Goal: Information Seeking & Learning: Check status

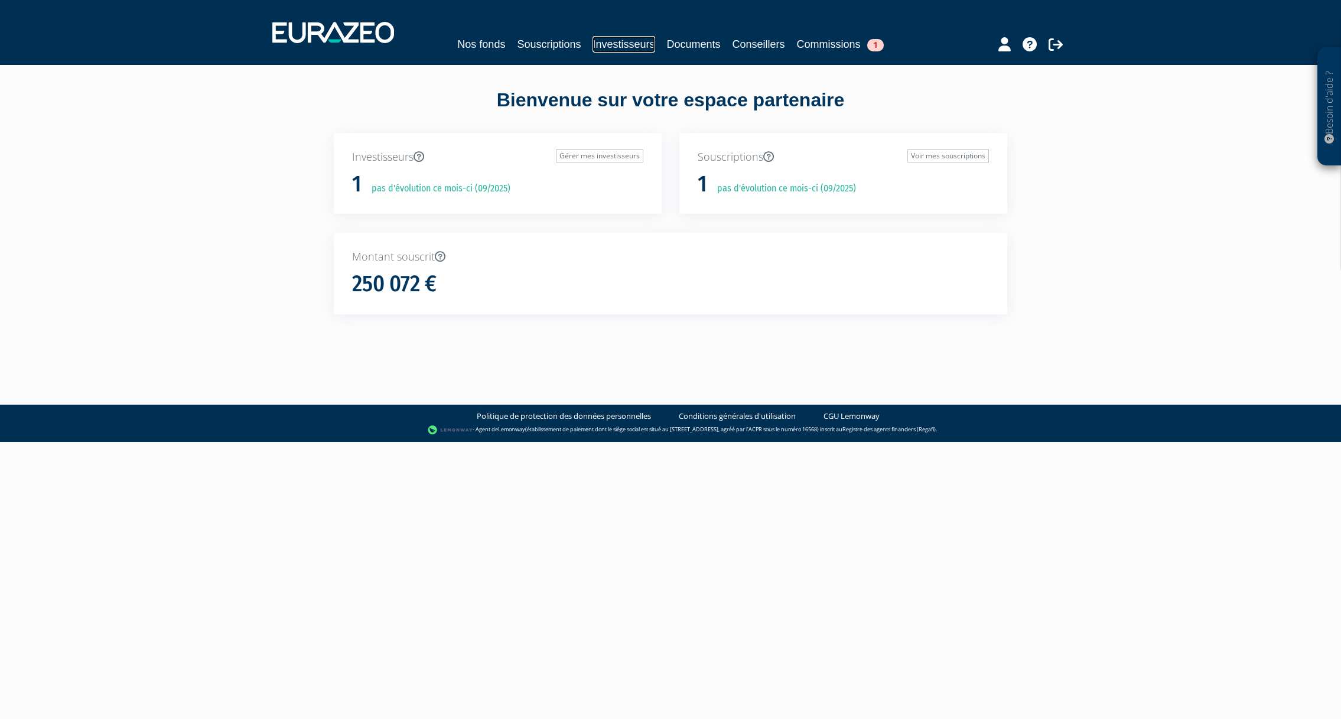
click at [610, 43] on link "Investisseurs" at bounding box center [624, 44] width 62 height 17
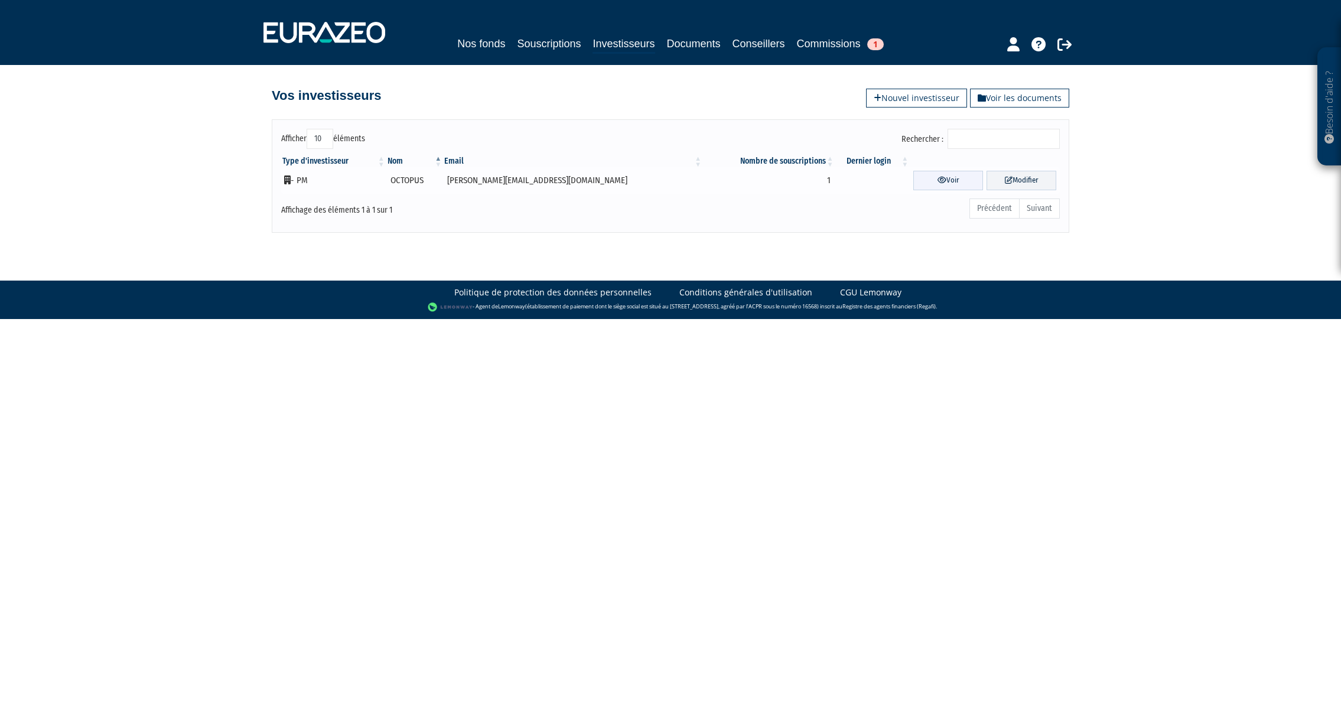
click at [938, 181] on icon at bounding box center [942, 180] width 9 height 8
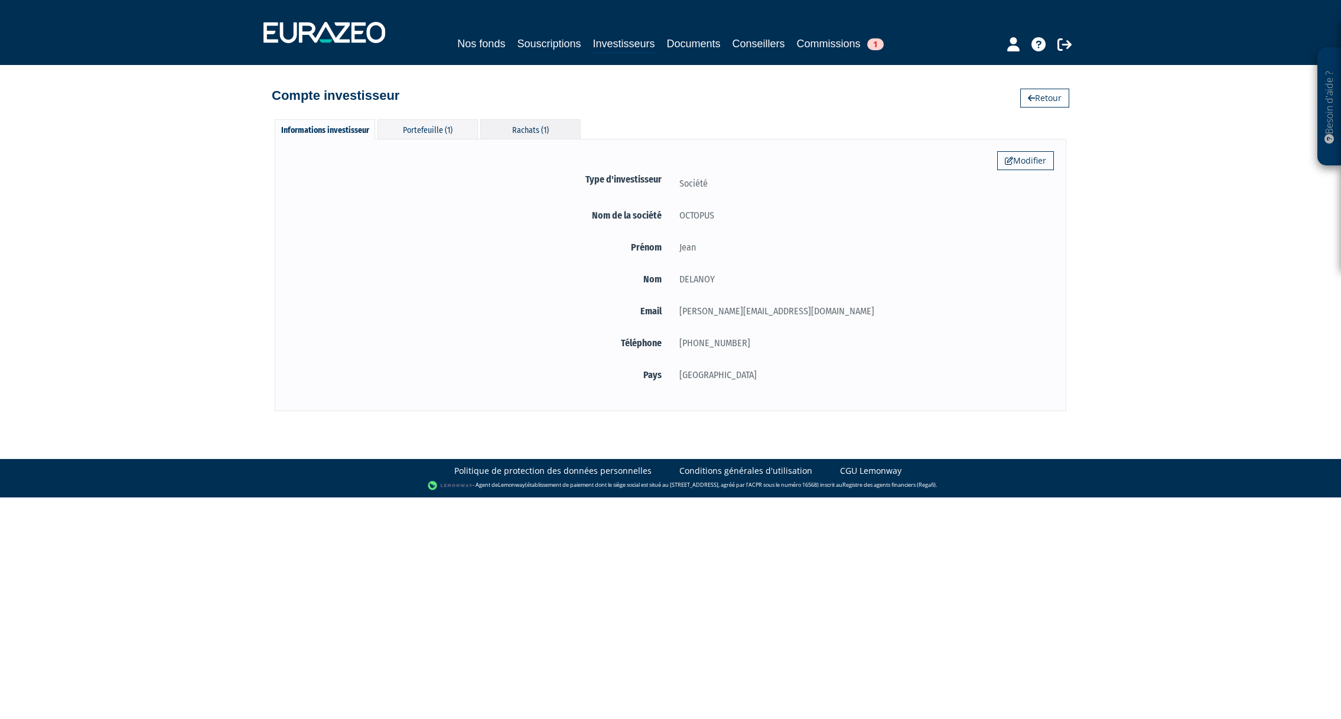
click at [516, 128] on div "Rachats (1)" at bounding box center [530, 128] width 100 height 19
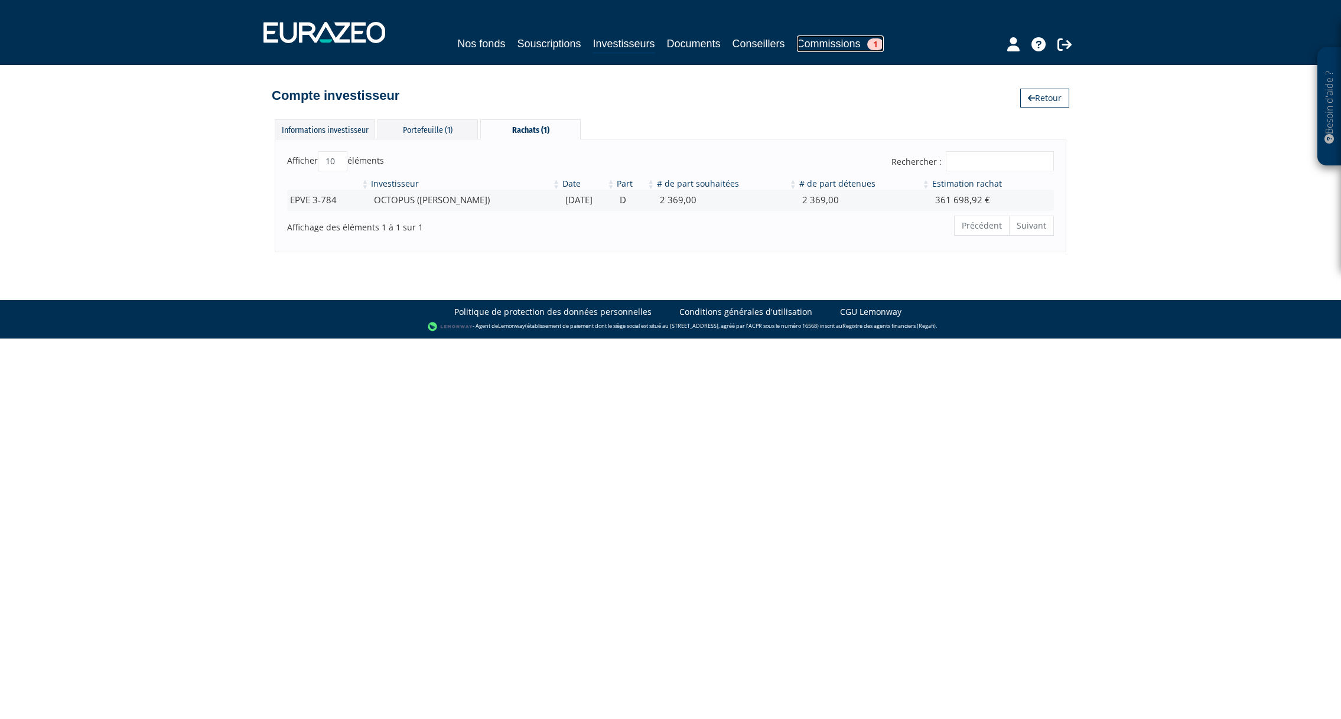
click at [842, 45] on link "Commissions 1" at bounding box center [840, 43] width 87 height 17
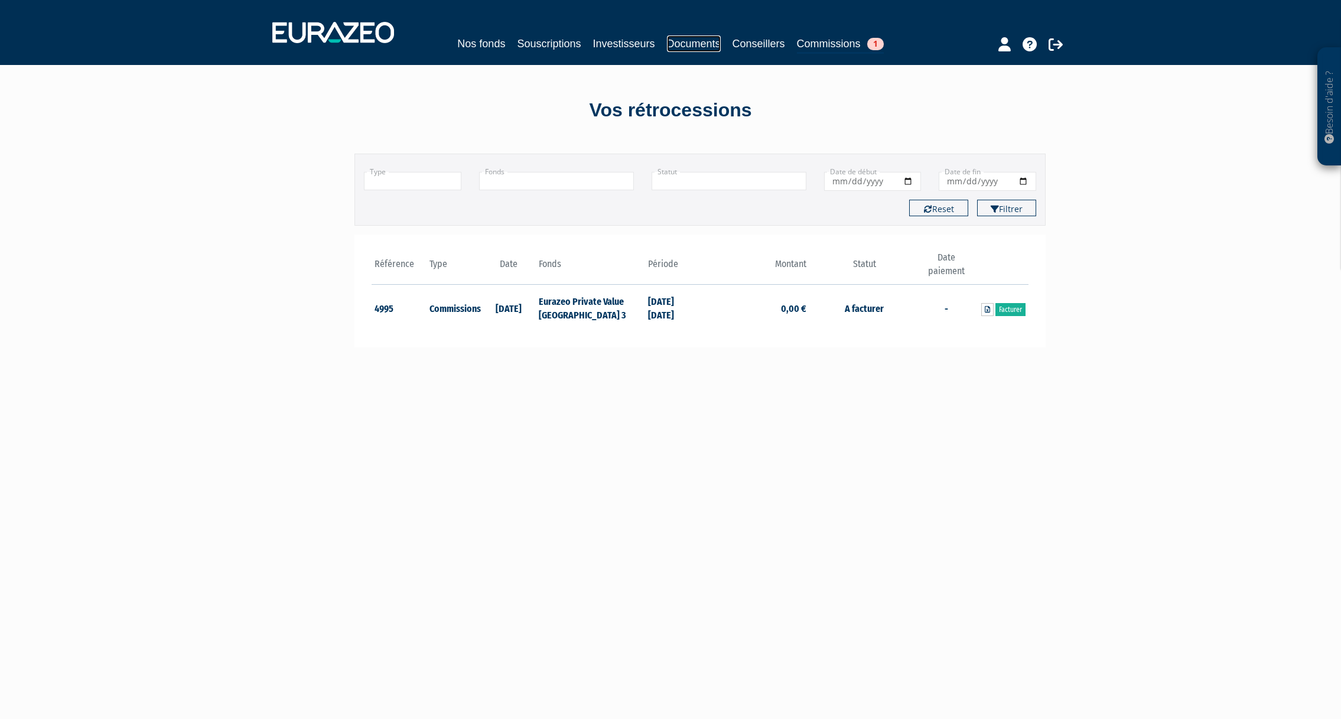
click at [676, 42] on link "Documents" at bounding box center [694, 43] width 54 height 17
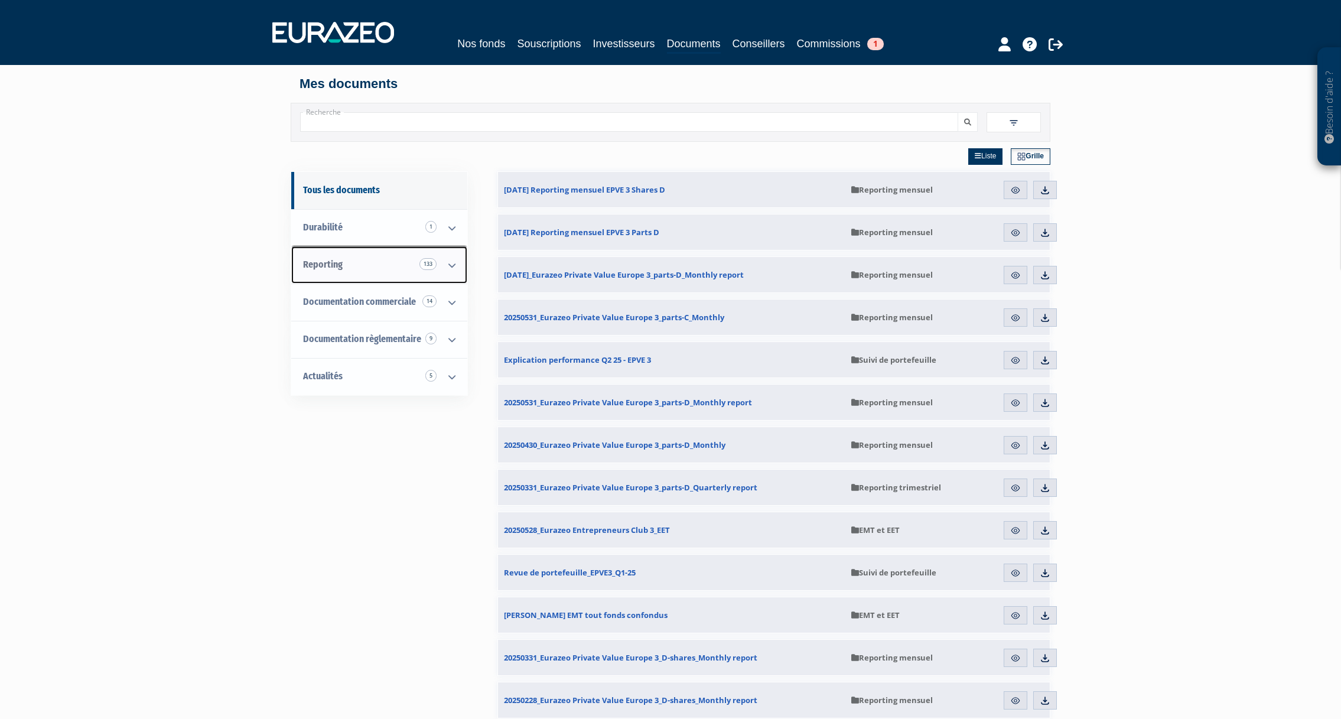
click at [333, 263] on span "Reporting 133" at bounding box center [323, 264] width 40 height 11
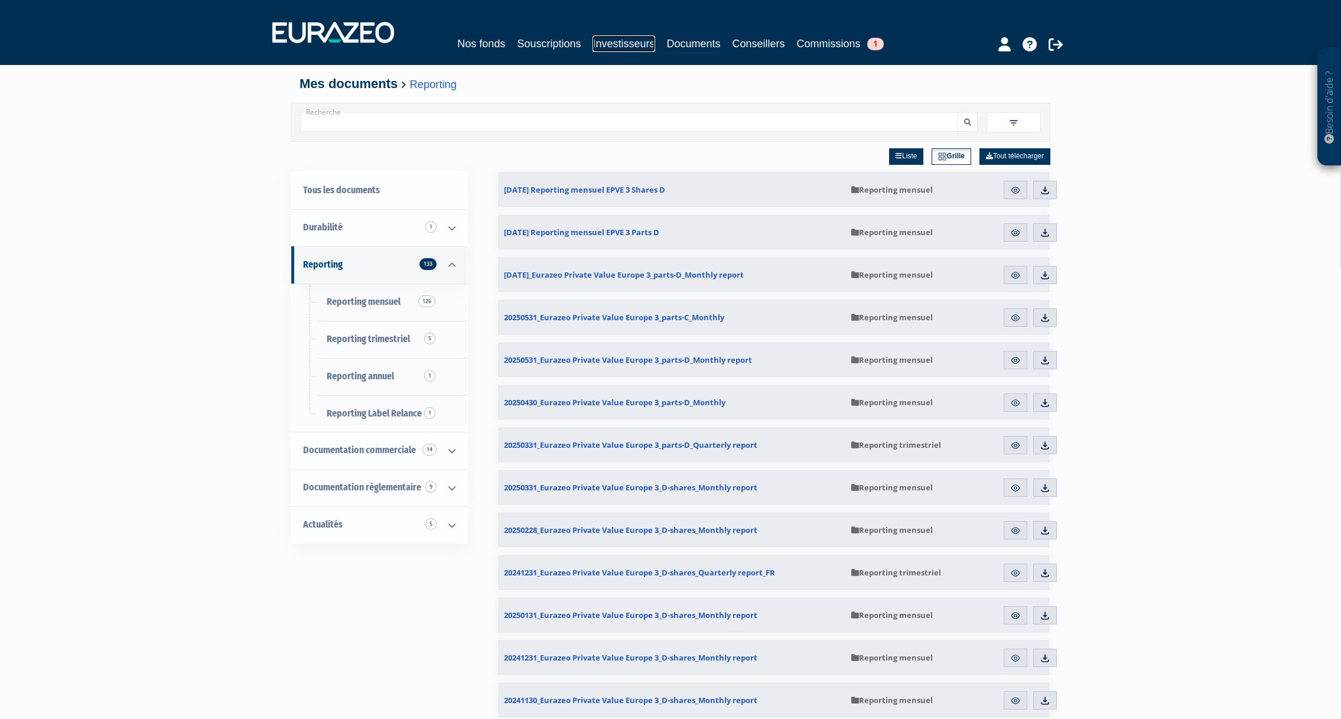
click at [610, 44] on link "Investisseurs" at bounding box center [624, 43] width 62 height 17
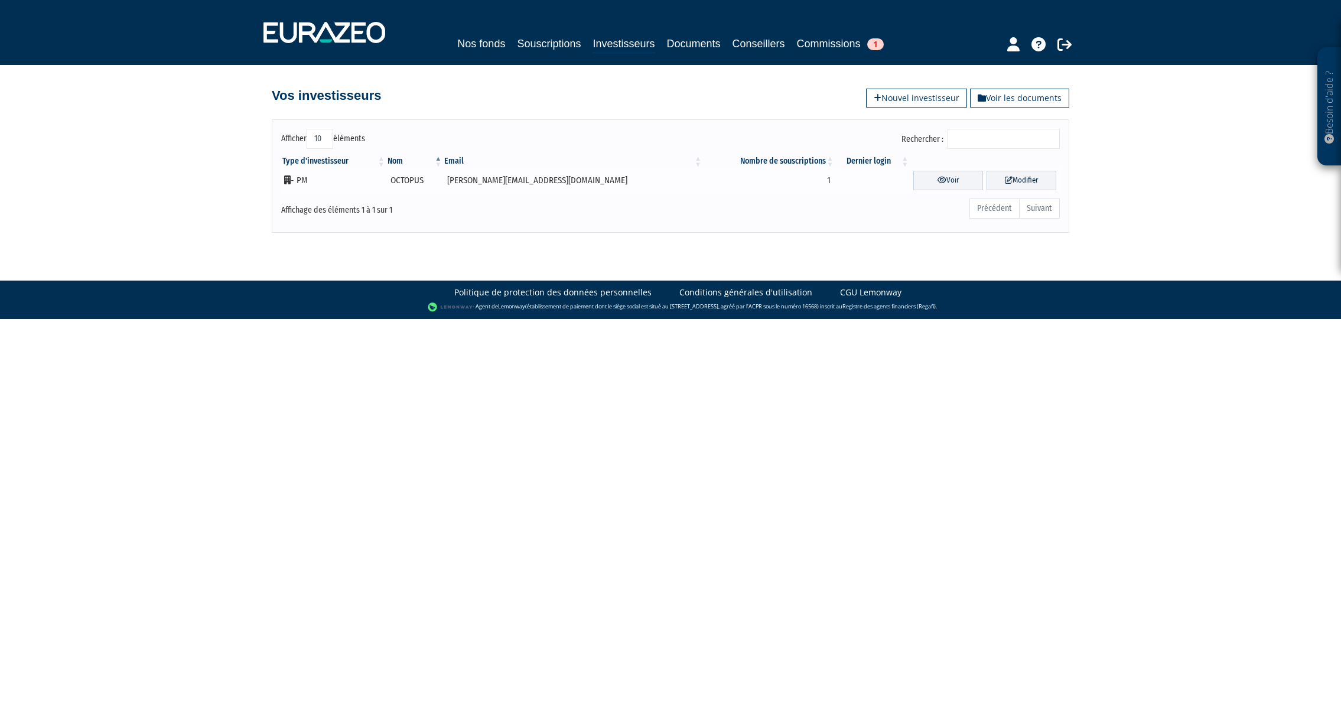
click at [284, 181] on icon at bounding box center [287, 179] width 6 height 9
click at [305, 181] on td "- PM" at bounding box center [333, 180] width 105 height 27
click at [546, 193] on td "j.delannoy@hotmail.fr" at bounding box center [573, 180] width 260 height 27
click at [919, 179] on link "Voir" at bounding box center [948, 180] width 70 height 19
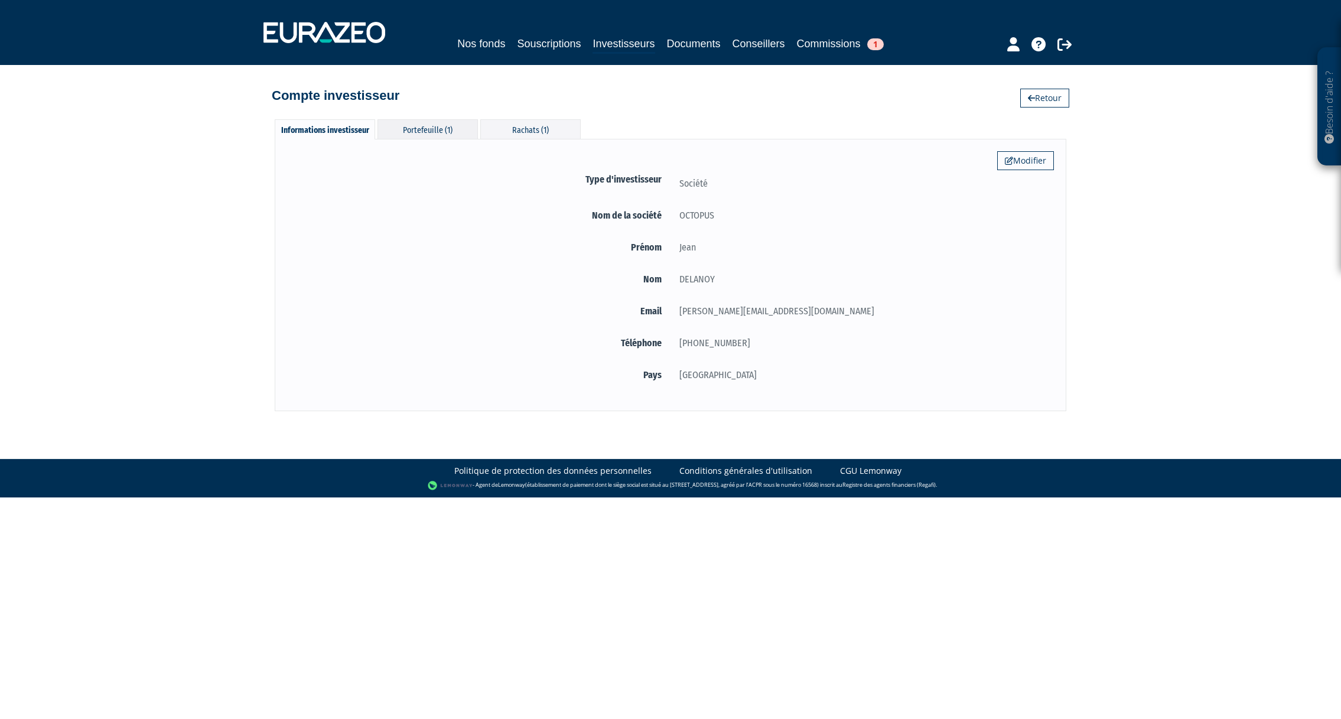
click at [416, 129] on div "Portefeuille (1)" at bounding box center [427, 128] width 100 height 19
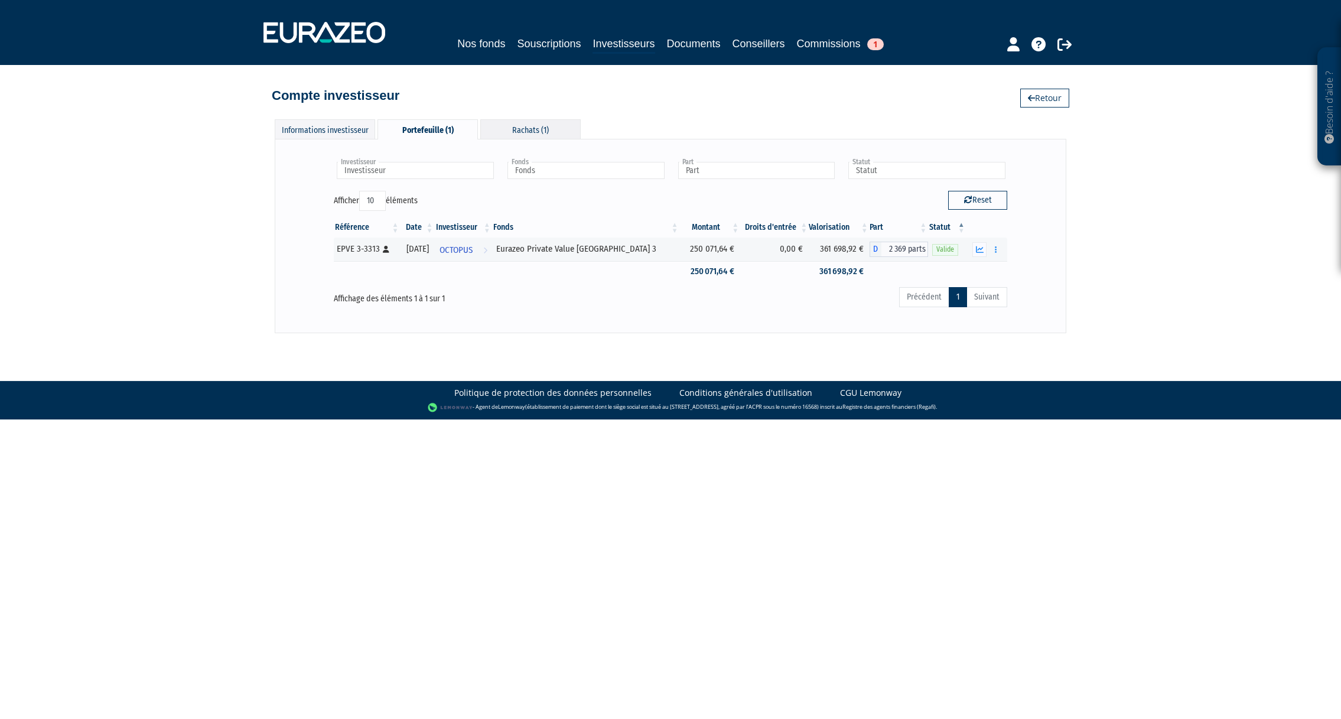
click at [511, 130] on div "Rachats (1)" at bounding box center [530, 128] width 100 height 19
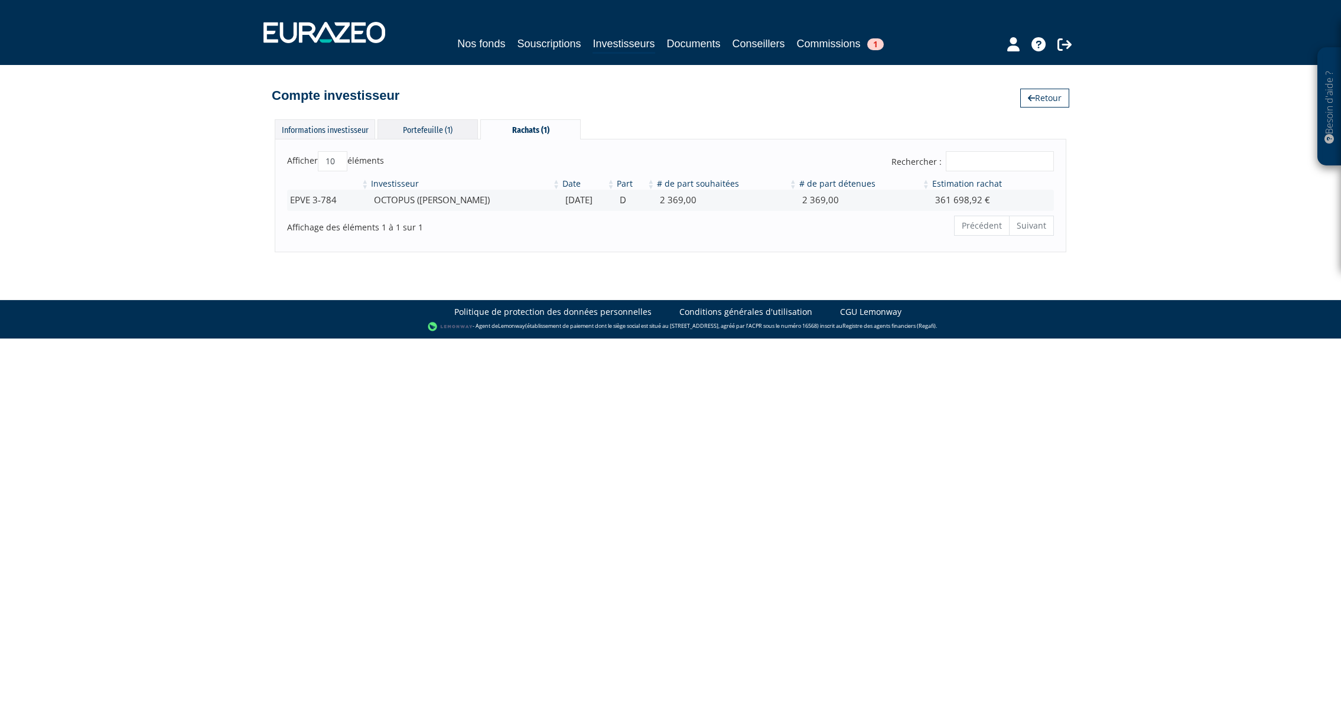
click at [388, 133] on div "Portefeuille (1)" at bounding box center [427, 128] width 100 height 19
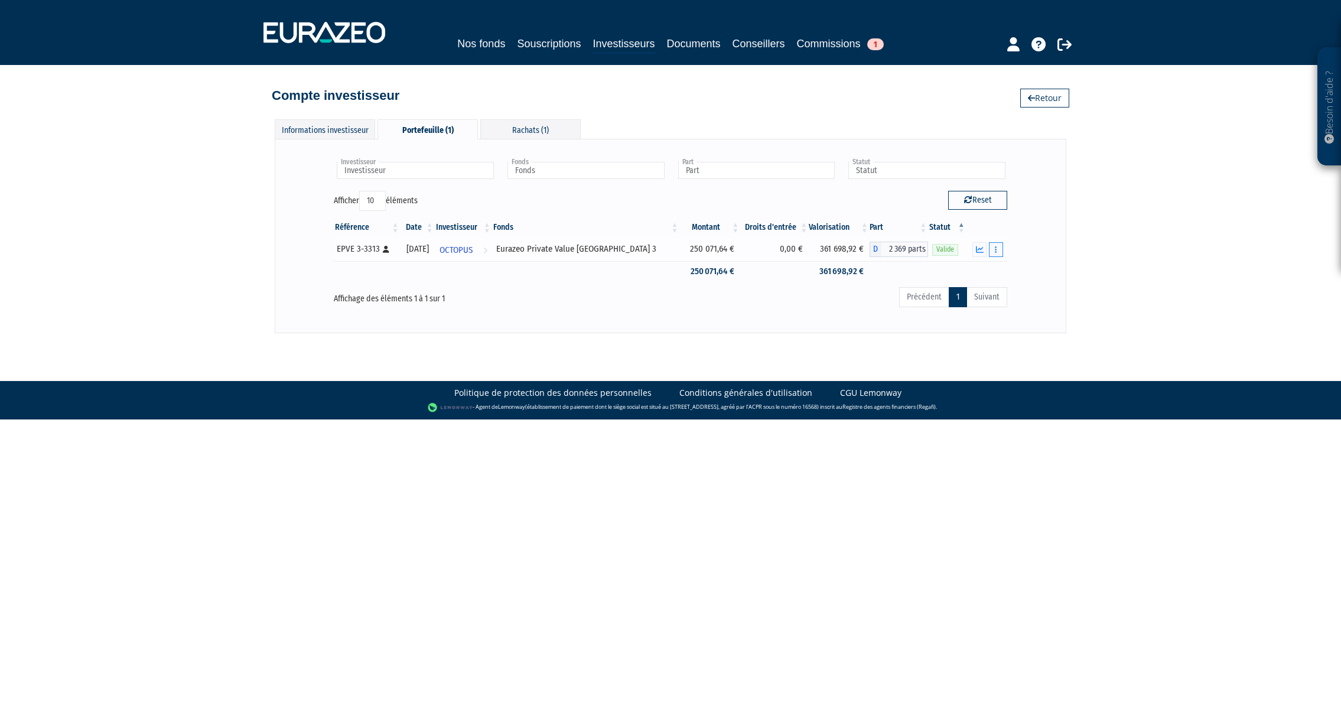
click at [996, 249] on button "button" at bounding box center [996, 249] width 14 height 15
click at [952, 292] on link "Historique de rachat(s)" at bounding box center [950, 292] width 97 height 19
